Goal: Information Seeking & Learning: Learn about a topic

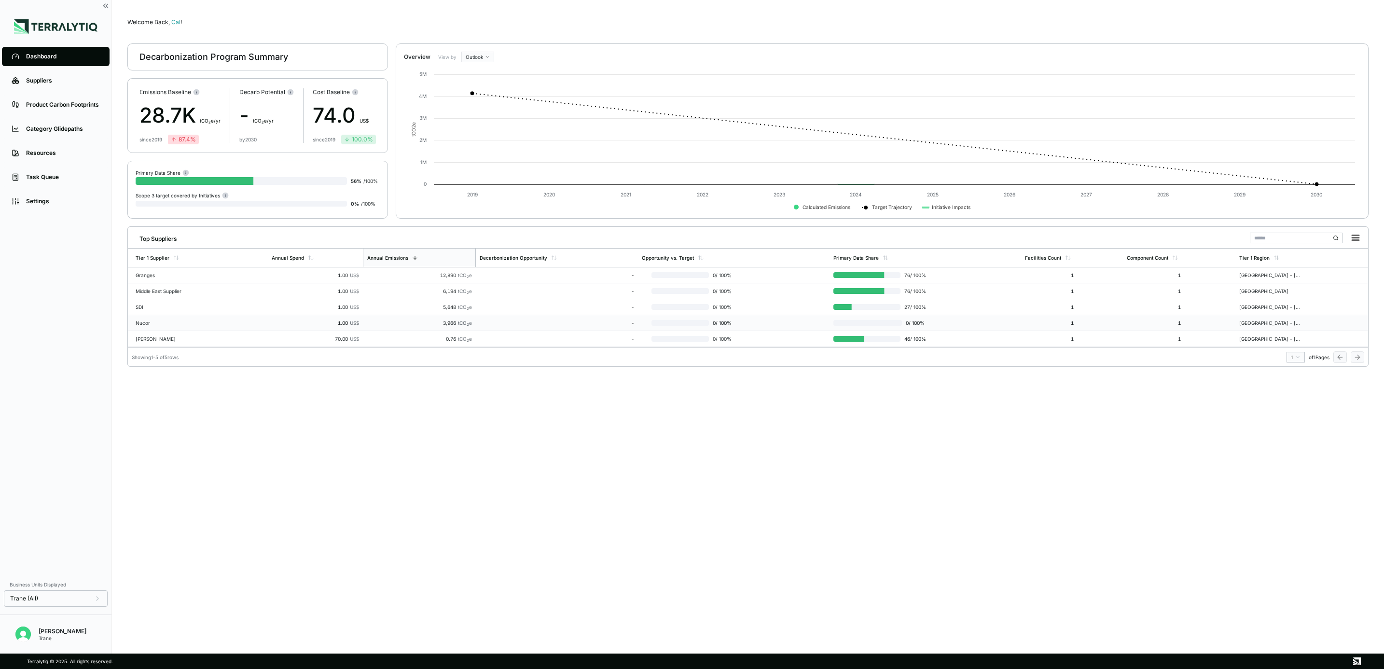
click at [181, 326] on div "Nucor" at bounding box center [167, 323] width 62 height 6
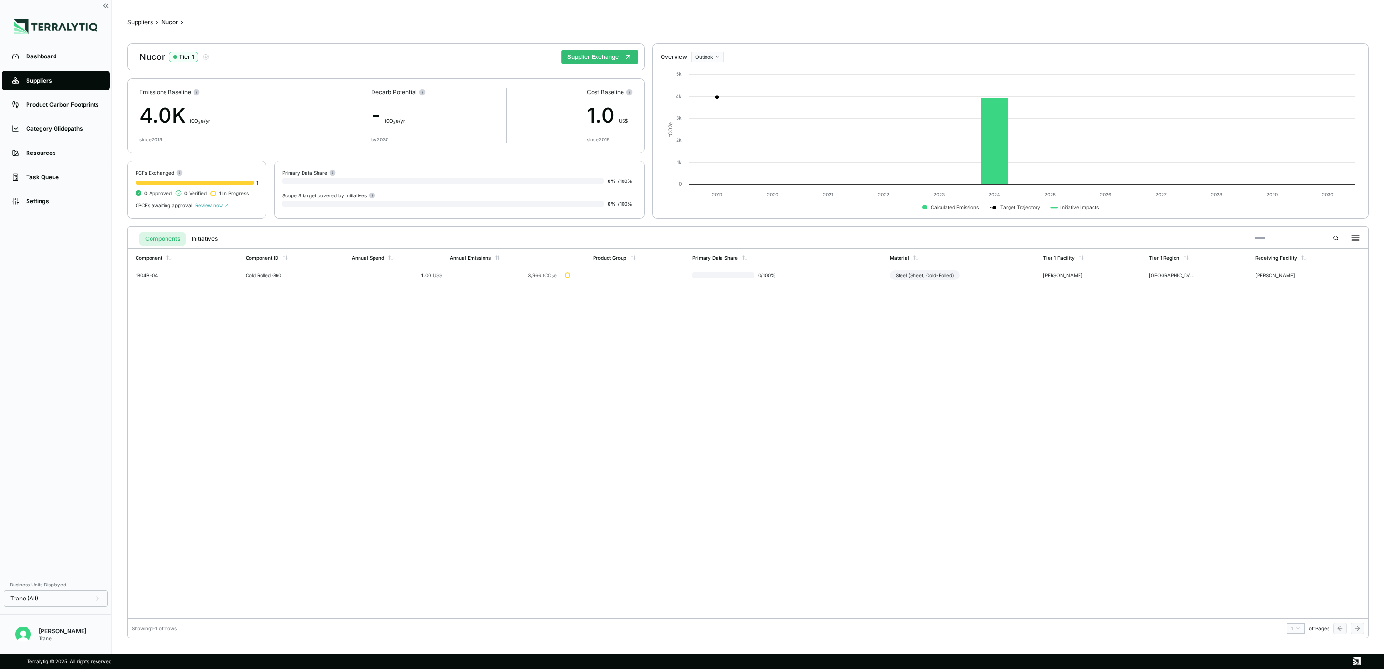
click at [212, 206] on span "Review now" at bounding box center [211, 205] width 33 height 6
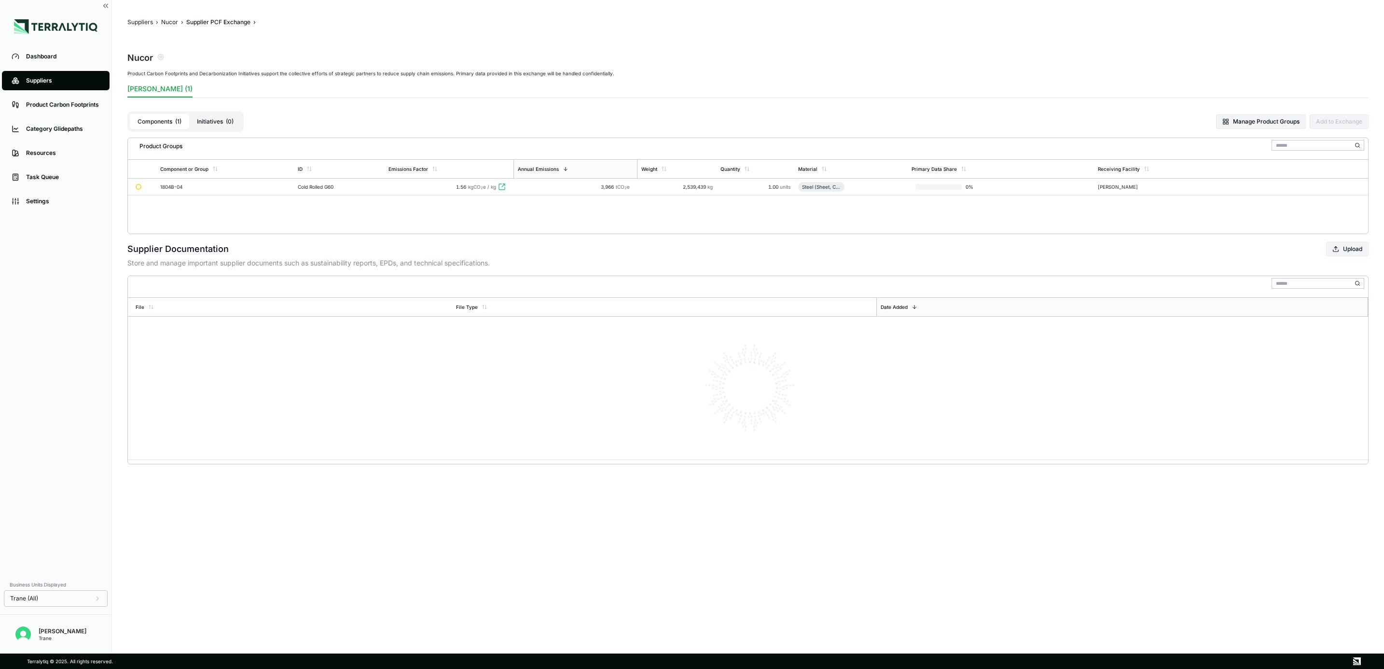
click at [222, 206] on div "Product Groups Component or Group ID Emissions Factor Annual Emissions Weight Q…" at bounding box center [747, 186] width 1241 height 97
click at [499, 187] on div "1.56 kgCO 2 e / kg" at bounding box center [448, 187] width 121 height 6
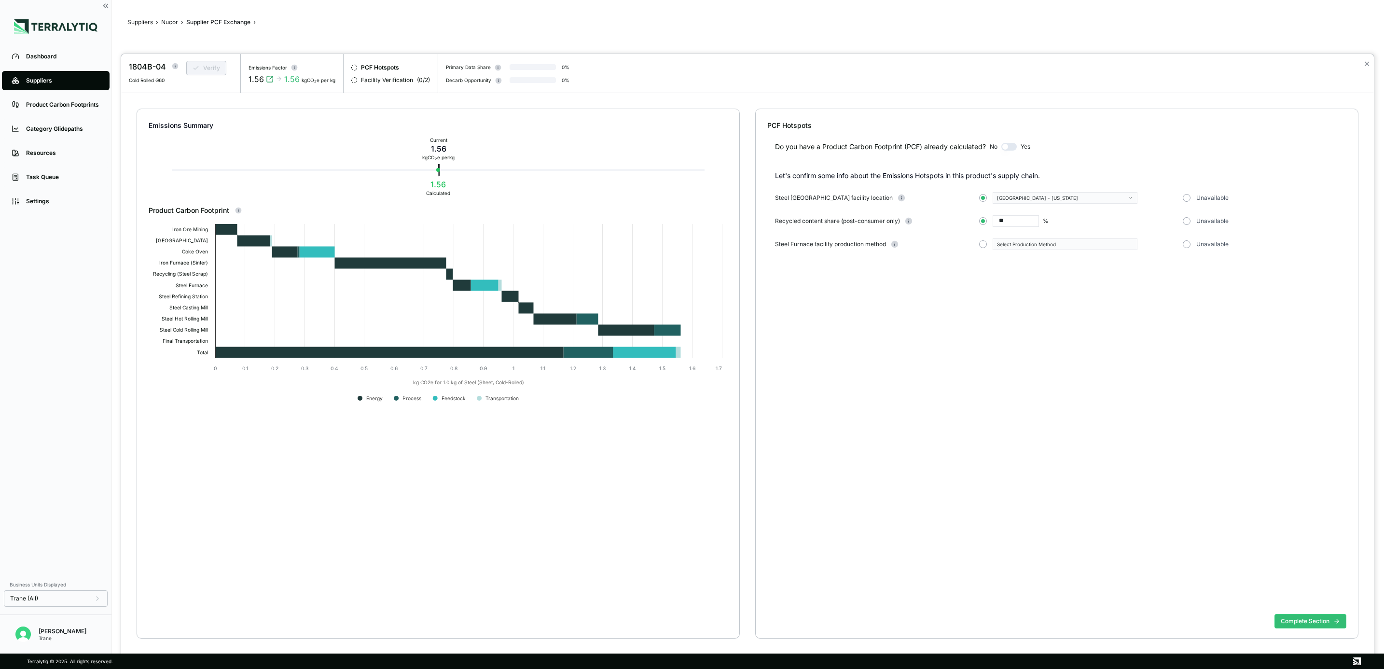
click at [60, 58] on div at bounding box center [692, 334] width 1384 height 669
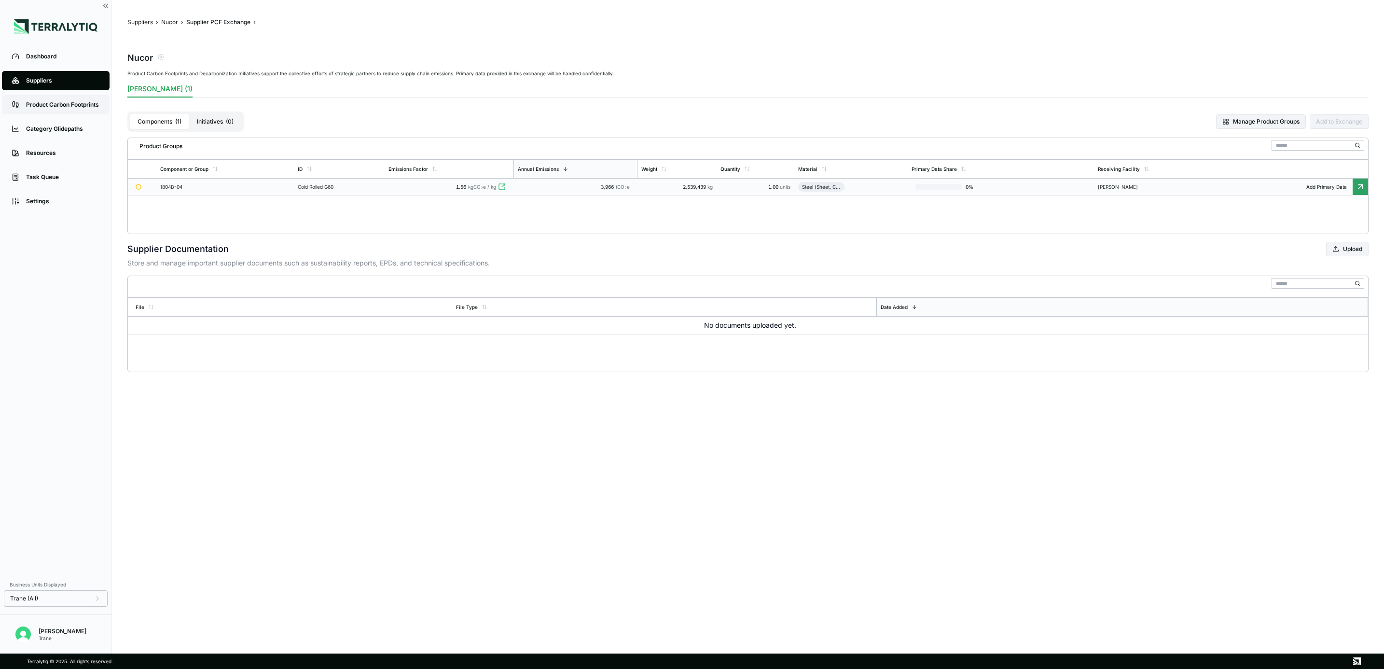
click at [50, 109] on link "Product Carbon Footprints" at bounding box center [56, 104] width 108 height 19
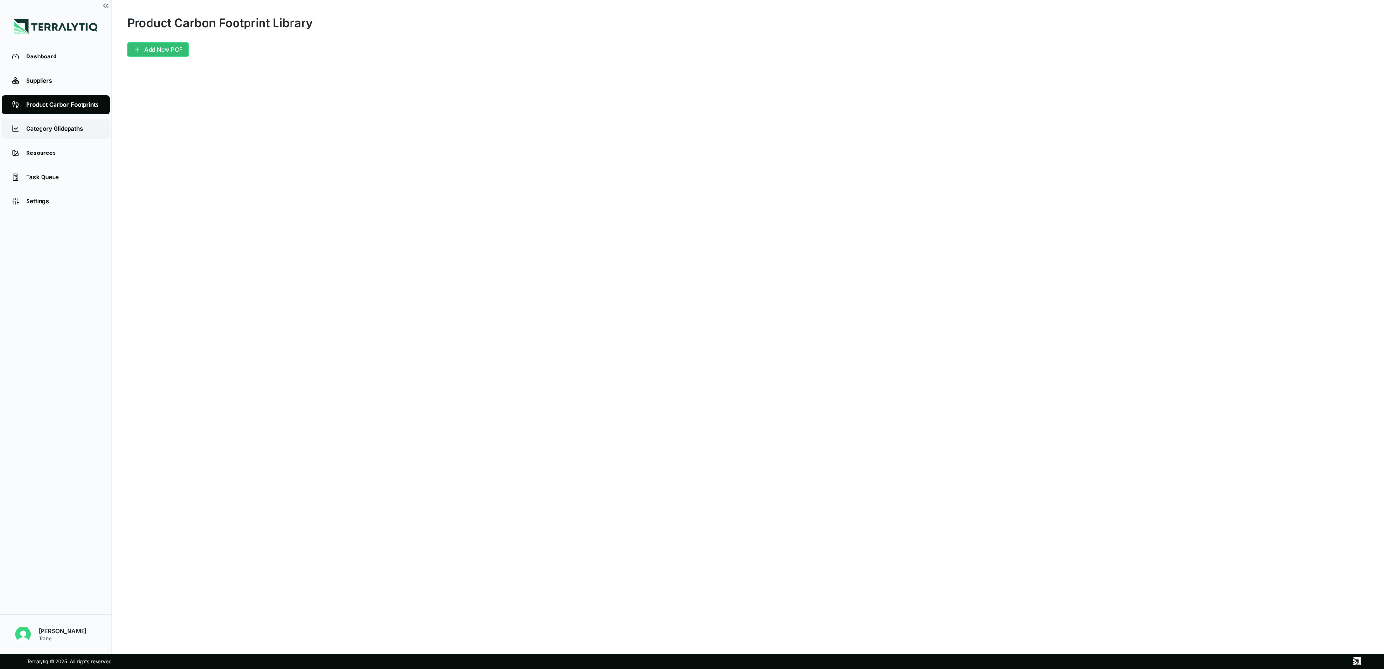
click at [68, 125] on div "Category Glidepaths" at bounding box center [63, 129] width 74 height 8
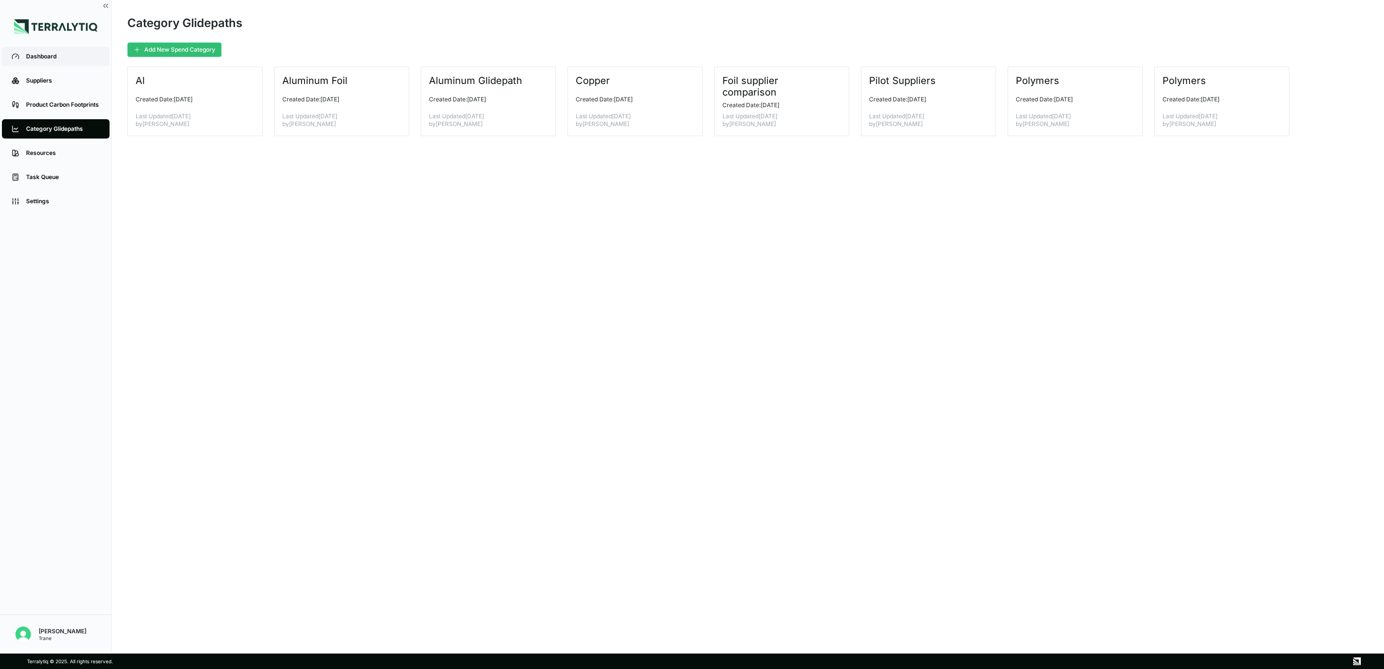
click at [63, 55] on div "Dashboard" at bounding box center [63, 57] width 74 height 8
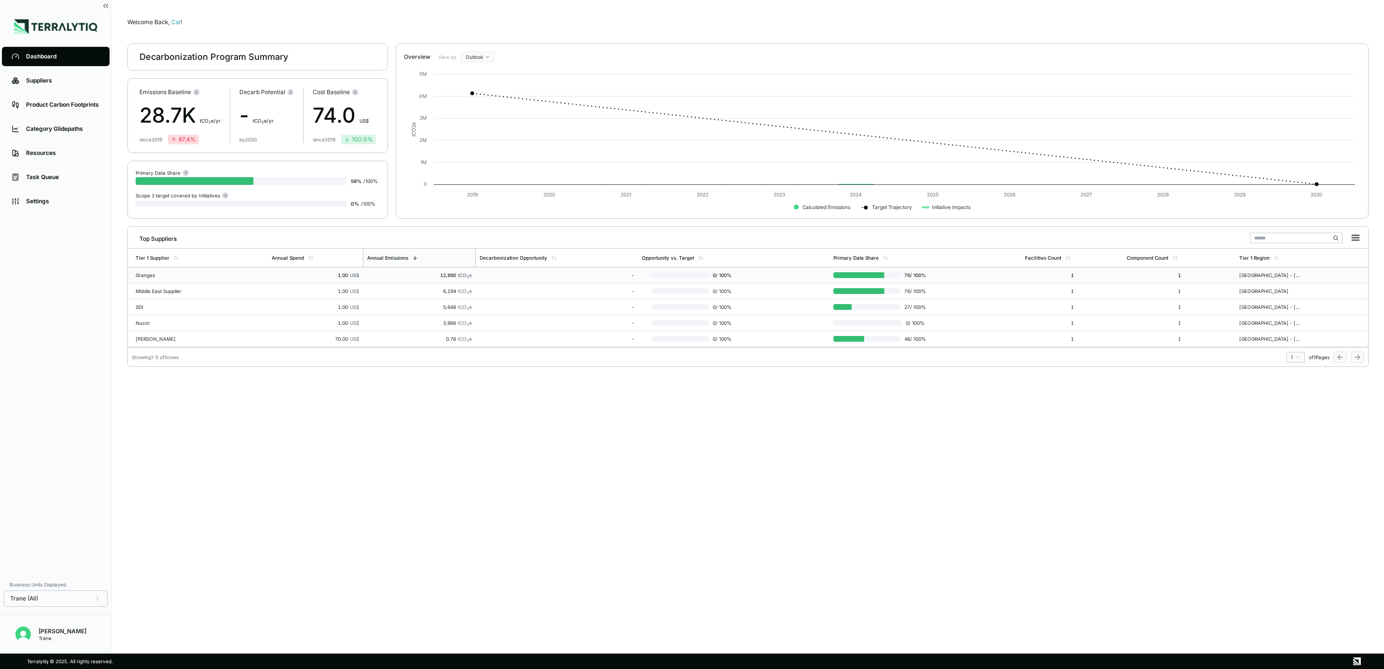
click at [141, 277] on div "Granges" at bounding box center [167, 275] width 62 height 6
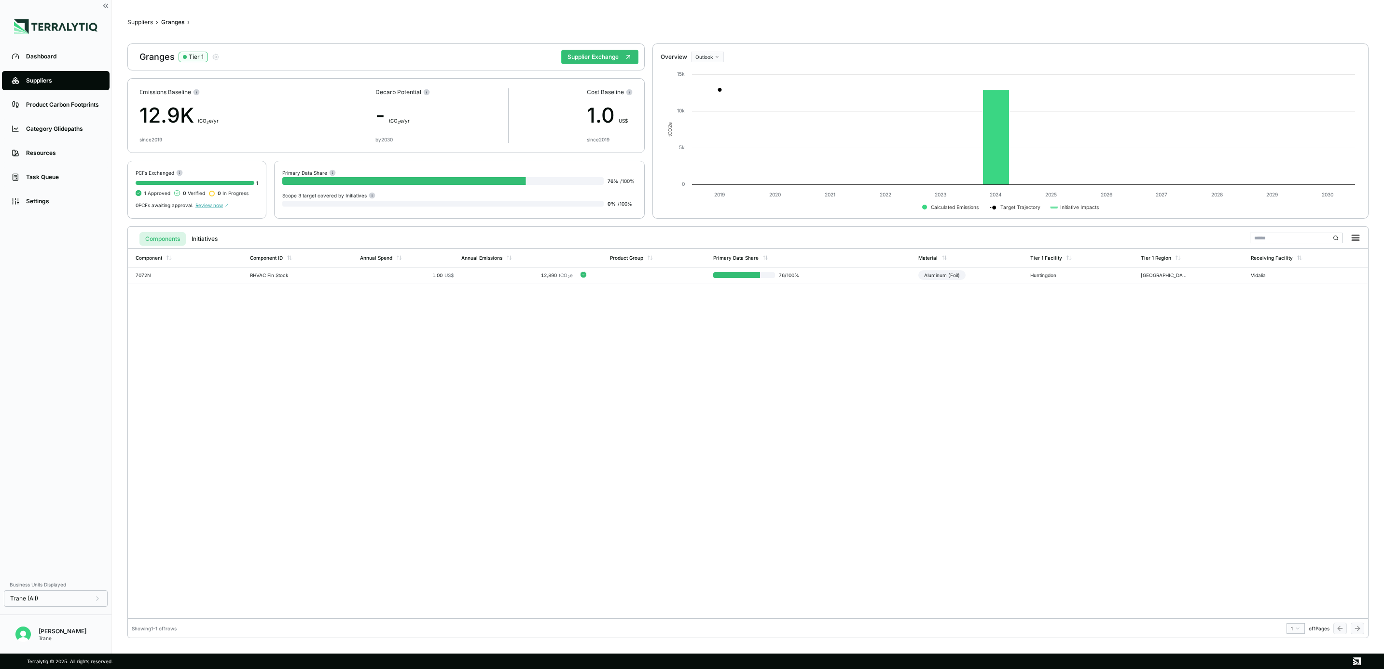
click at [213, 203] on span "Review now" at bounding box center [211, 205] width 33 height 6
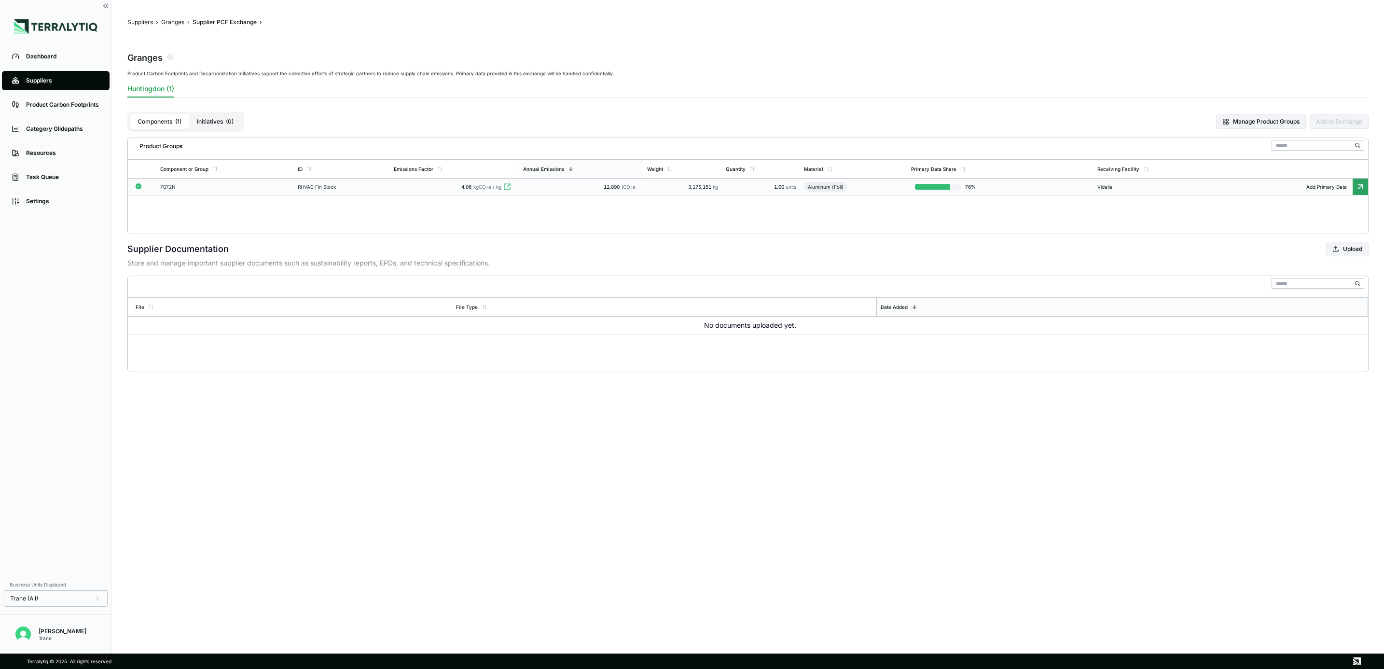
click at [198, 184] on div "7072N" at bounding box center [194, 187] width 69 height 6
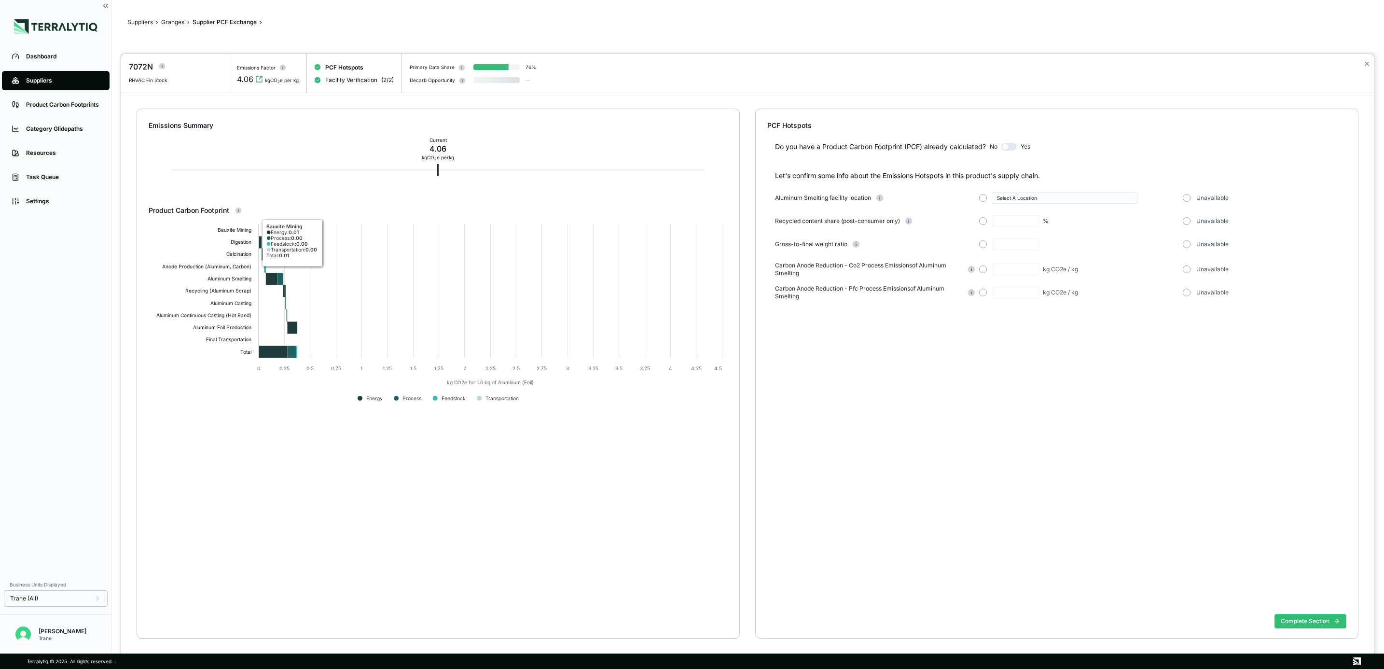
type input "**"
type input "****"
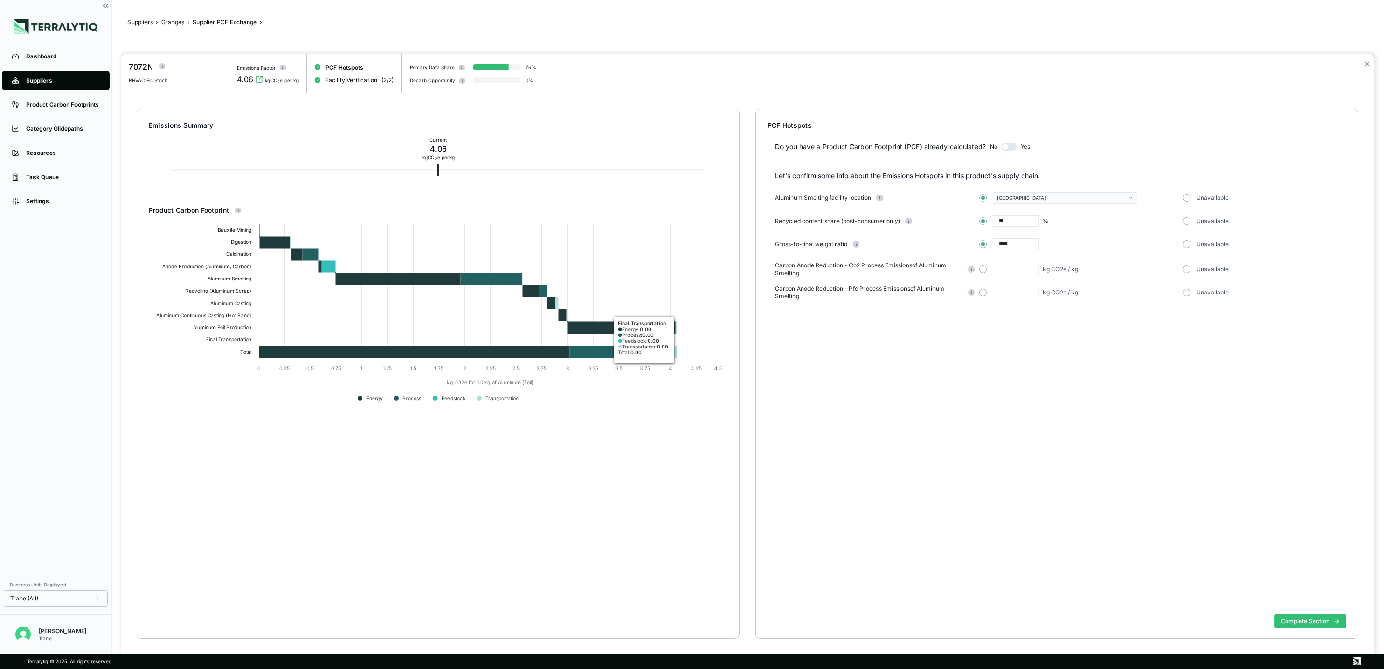
click at [713, 334] on rect at bounding box center [438, 315] width 578 height 193
